Goal: Information Seeking & Learning: Learn about a topic

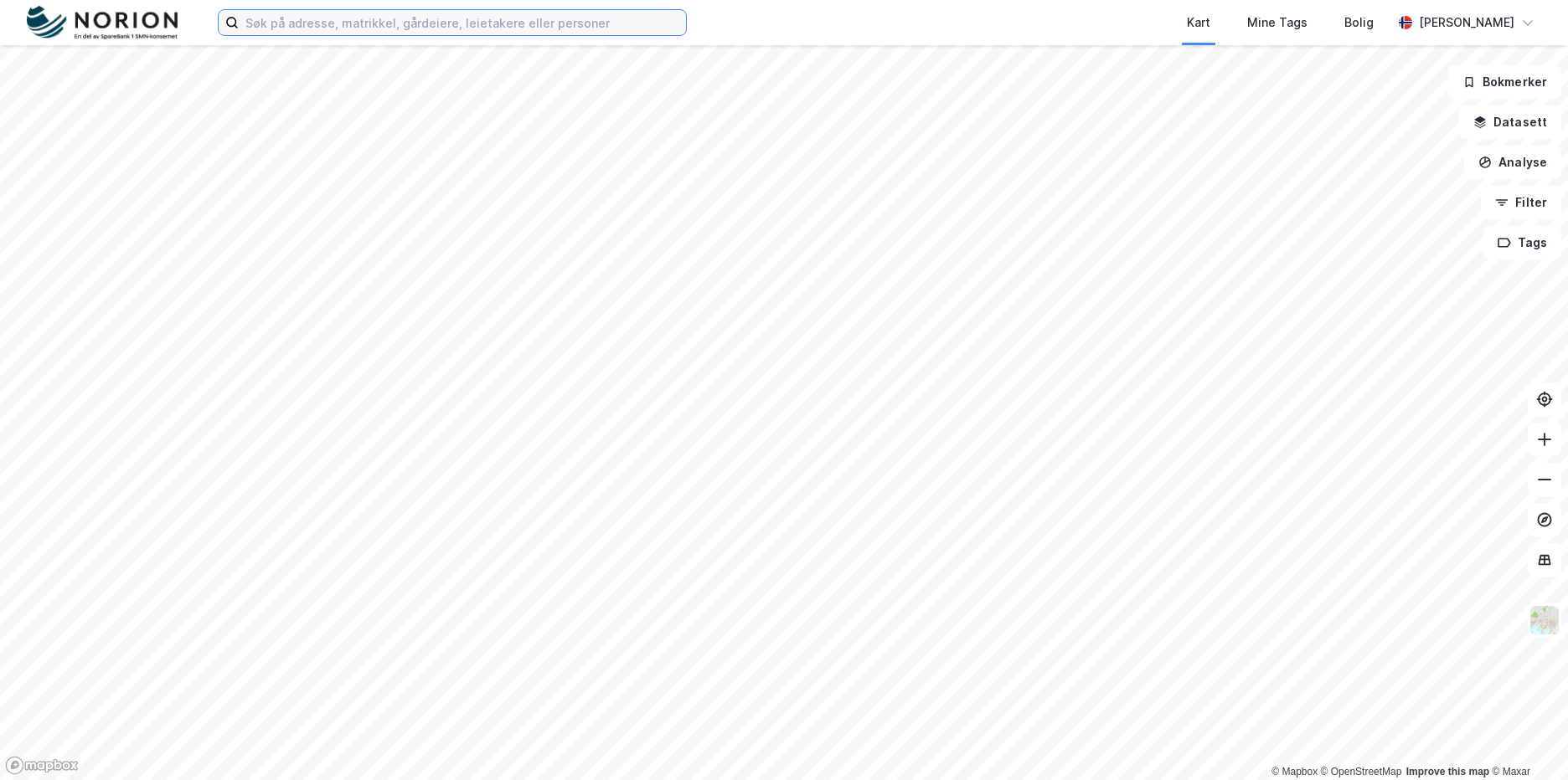
click at [451, 21] on input at bounding box center [462, 22] width 447 height 25
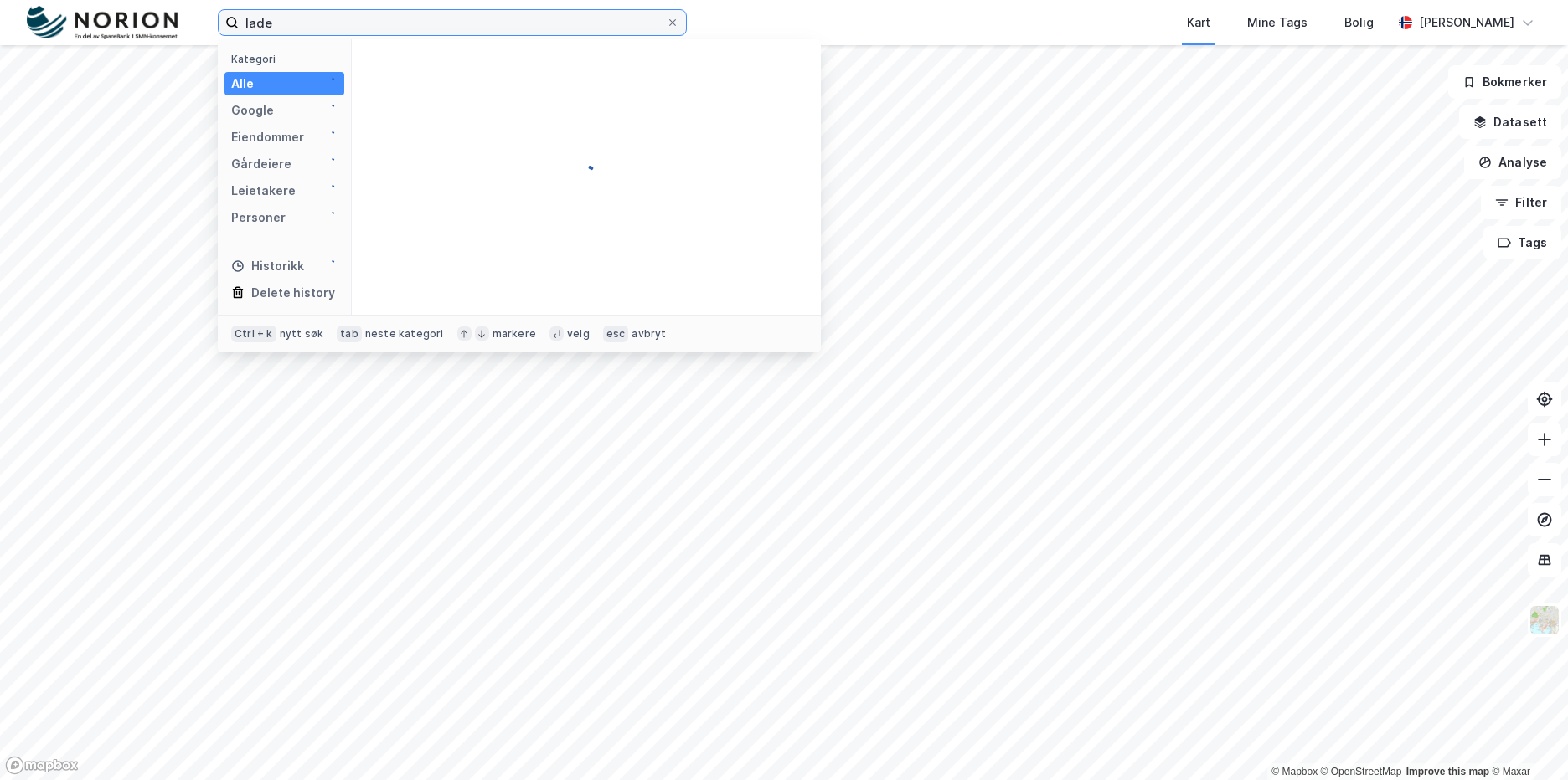
type input "lade"
click at [434, 89] on div at bounding box center [586, 177] width 469 height 276
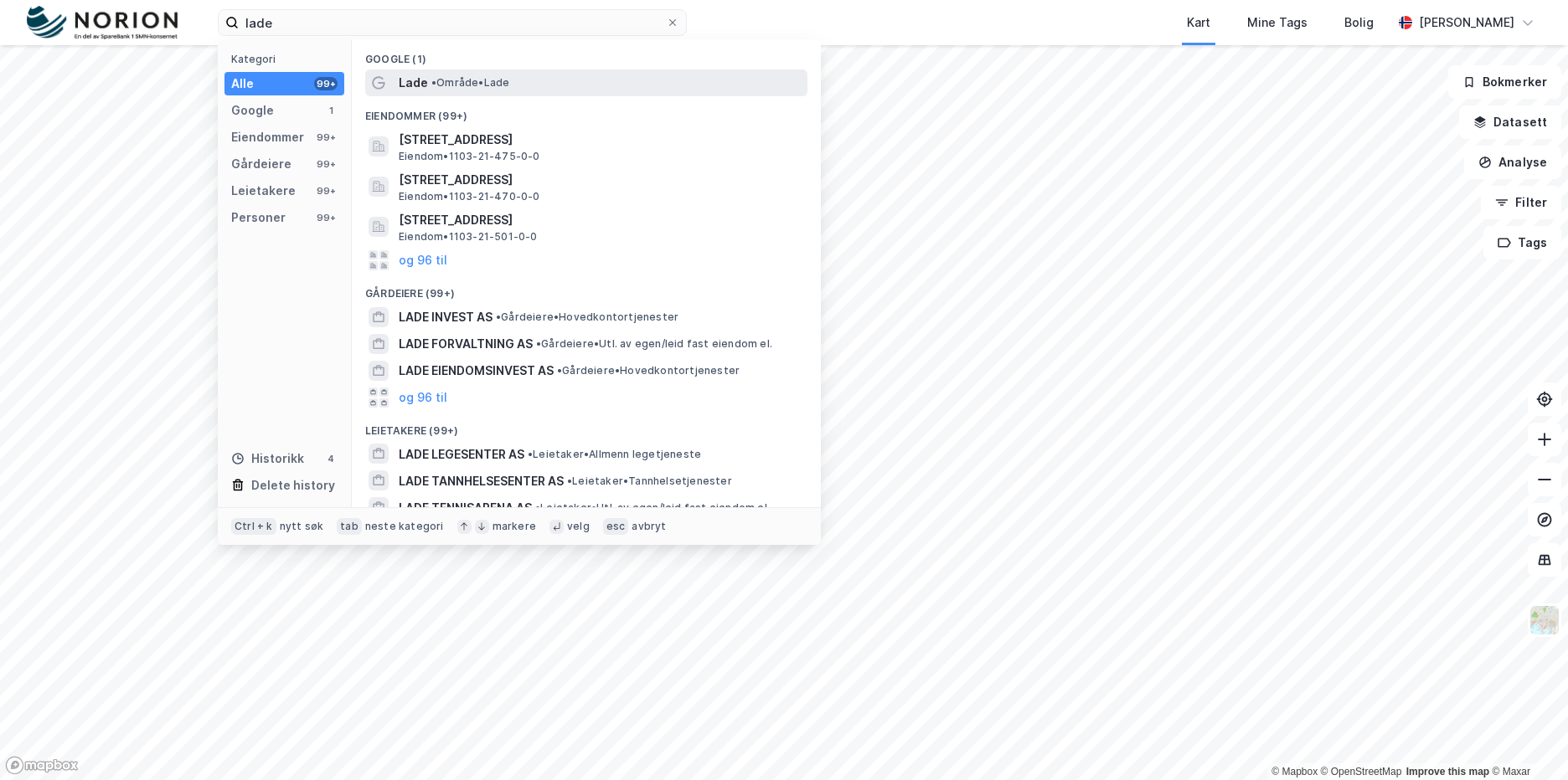
click at [444, 87] on span "• Område • Lade" at bounding box center [470, 83] width 77 height 14
